Goal: Find specific page/section: Find specific page/section

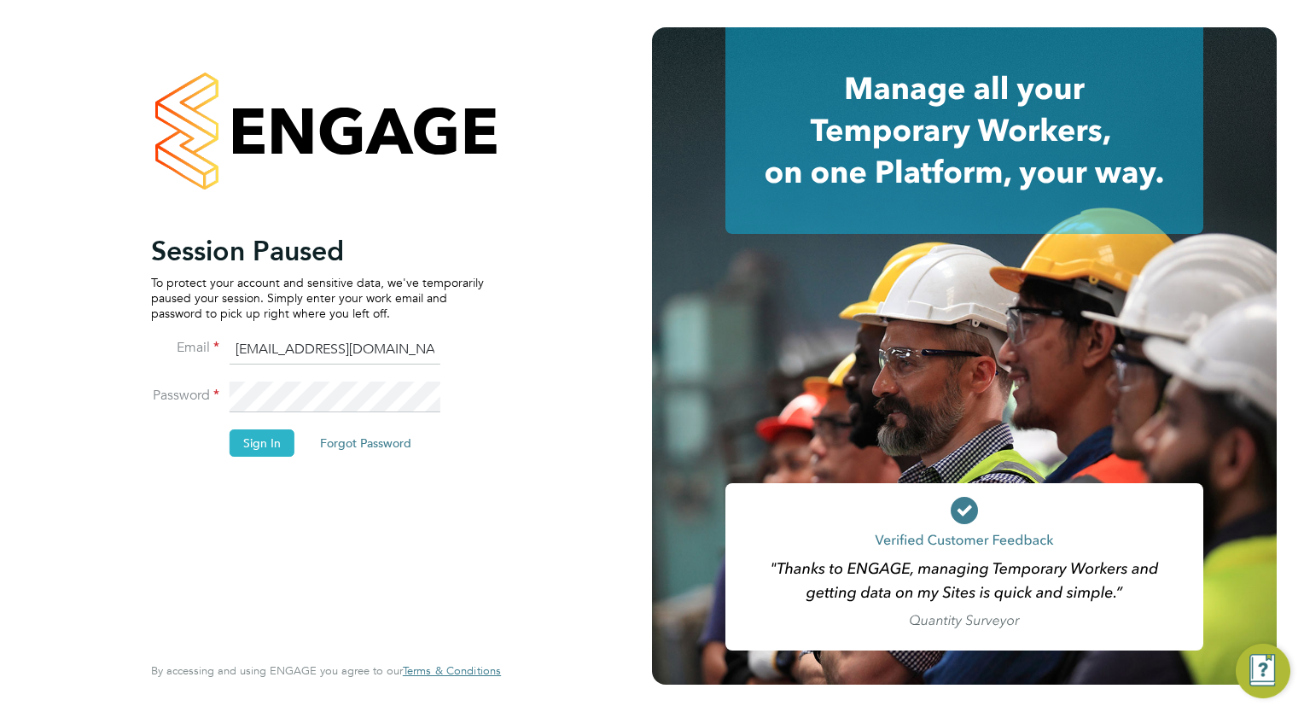
click at [236, 442] on button "Sign In" at bounding box center [262, 442] width 65 height 27
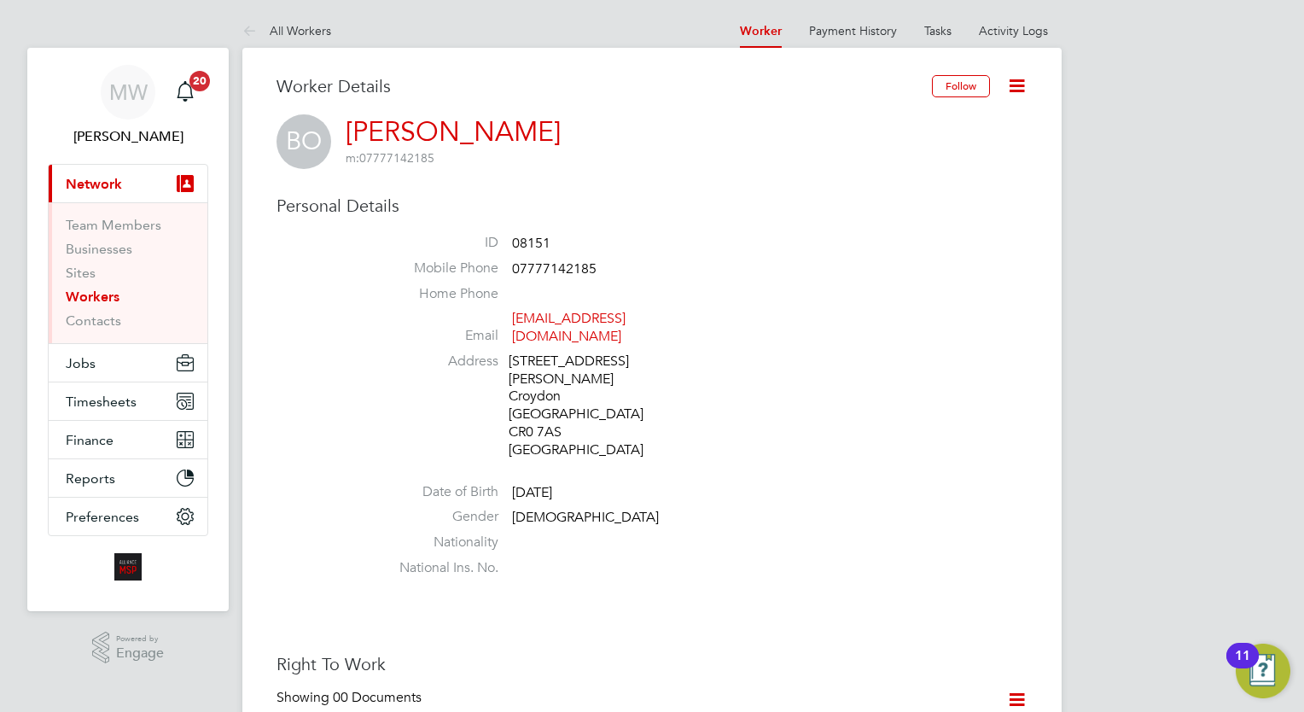
click at [680, 483] on li "Date of Birth 23 Nov 1995" at bounding box center [703, 496] width 649 height 26
drag, startPoint x: 540, startPoint y: 153, endPoint x: 405, endPoint y: 138, distance: 135.7
click at [405, 138] on div "BO Ben Olayiwola m: 07777142185" at bounding box center [652, 141] width 751 height 55
drag, startPoint x: 405, startPoint y: 138, endPoint x: 700, endPoint y: 211, distance: 303.3
click at [695, 210] on h3 "Personal Details" at bounding box center [652, 206] width 751 height 22
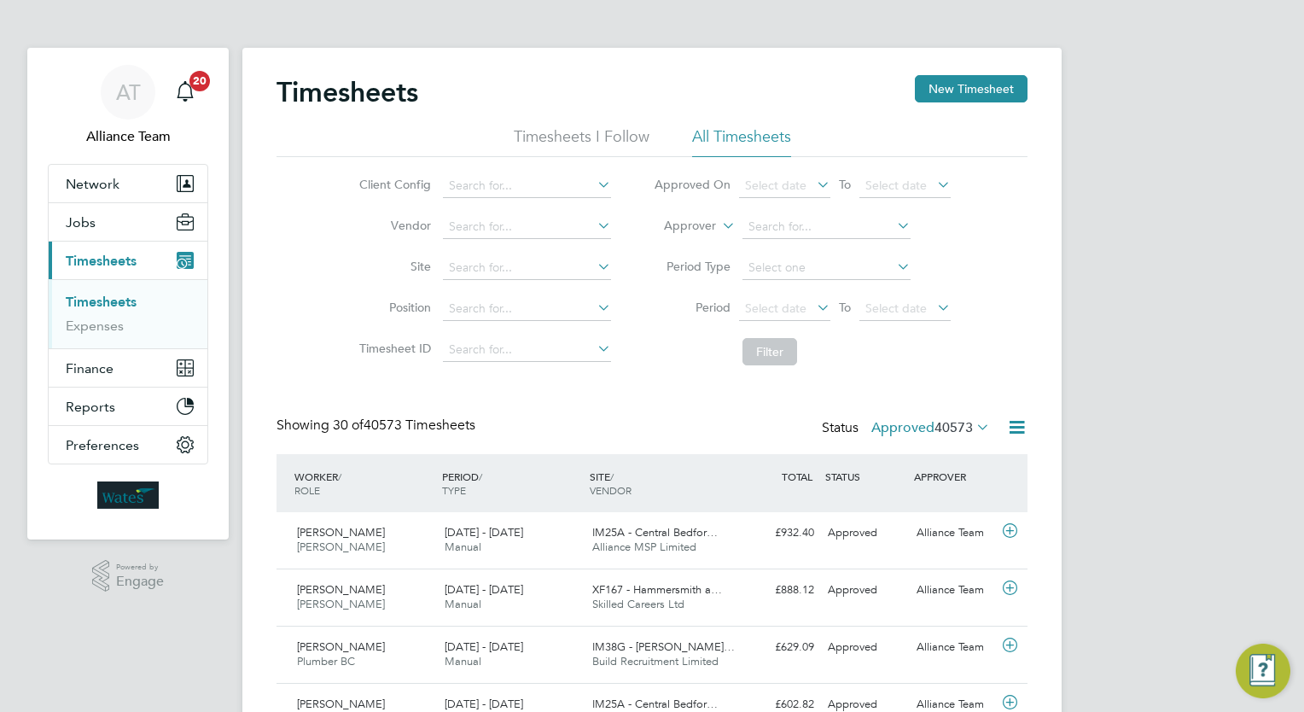
click at [704, 218] on li "Approver" at bounding box center [803, 227] width 340 height 41
click at [692, 230] on label "Approver" at bounding box center [677, 226] width 77 height 17
click at [680, 251] on li "Worker" at bounding box center [675, 246] width 84 height 22
click at [796, 226] on input at bounding box center [827, 227] width 168 height 24
